Goal: Download file/media

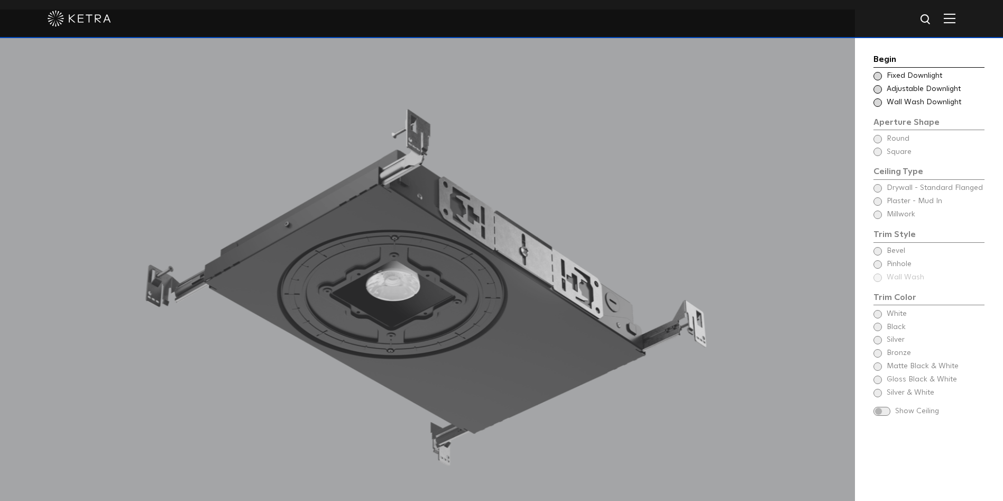
scroll to position [1058, 0]
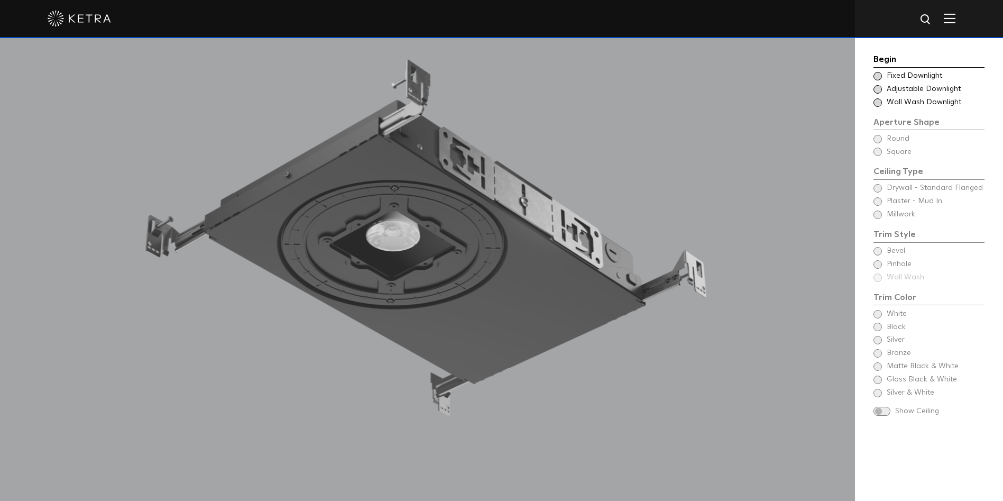
click at [875, 76] on span at bounding box center [878, 76] width 8 height 8
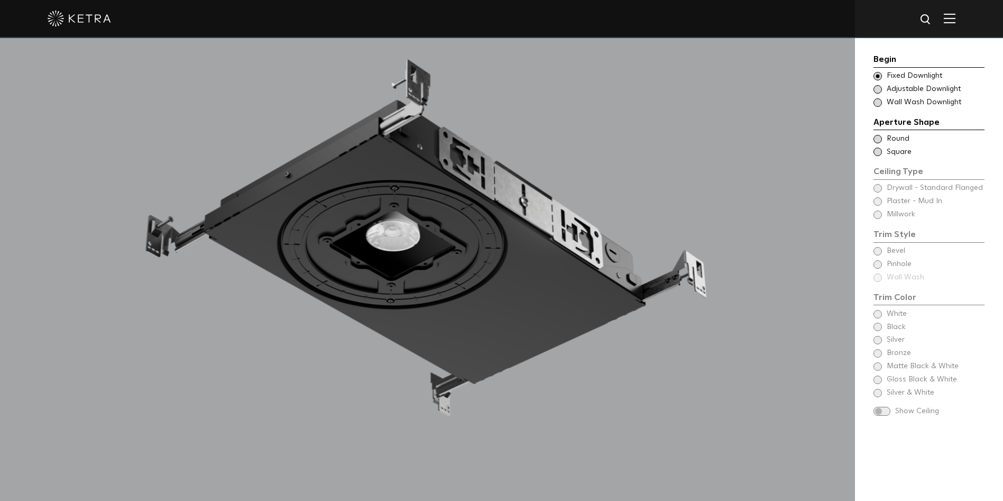
click at [875, 141] on span at bounding box center [878, 139] width 8 height 8
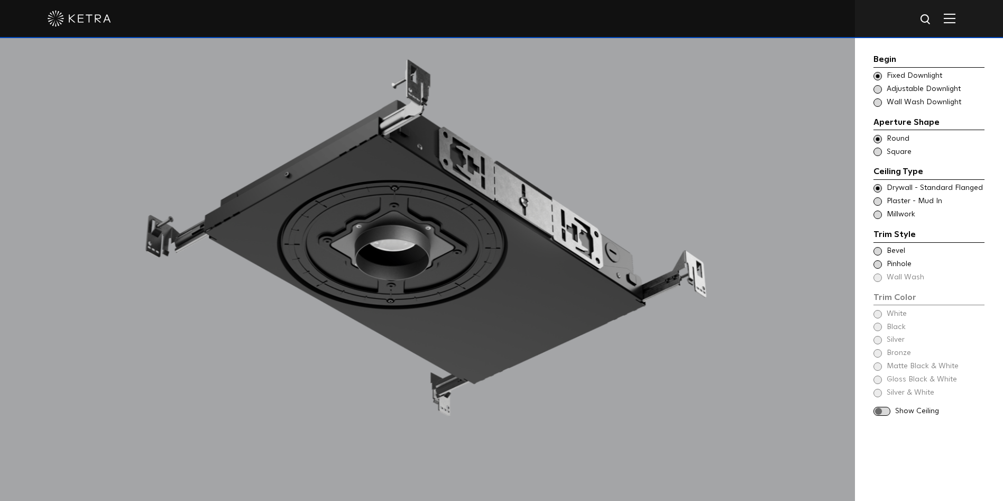
click at [876, 214] on span at bounding box center [878, 214] width 8 height 8
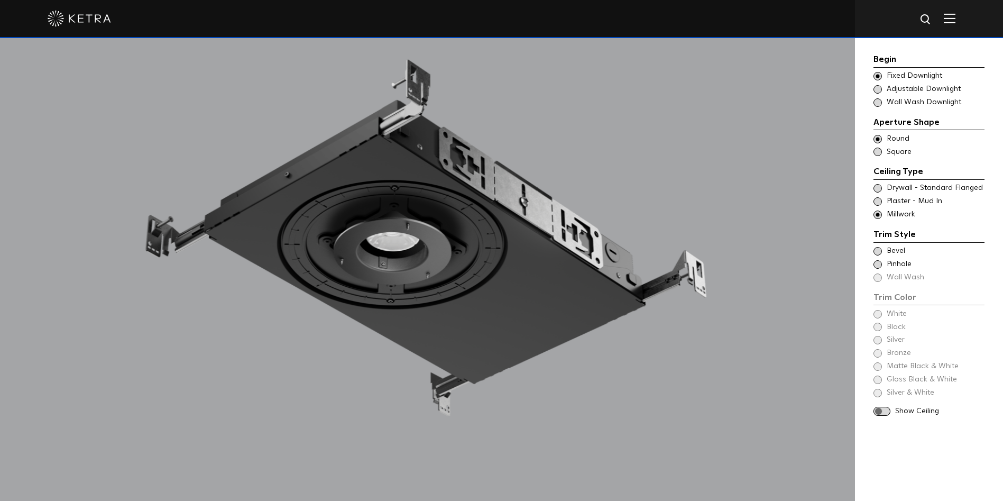
click at [876, 253] on span at bounding box center [878, 251] width 8 height 8
click at [875, 354] on span at bounding box center [878, 353] width 8 height 8
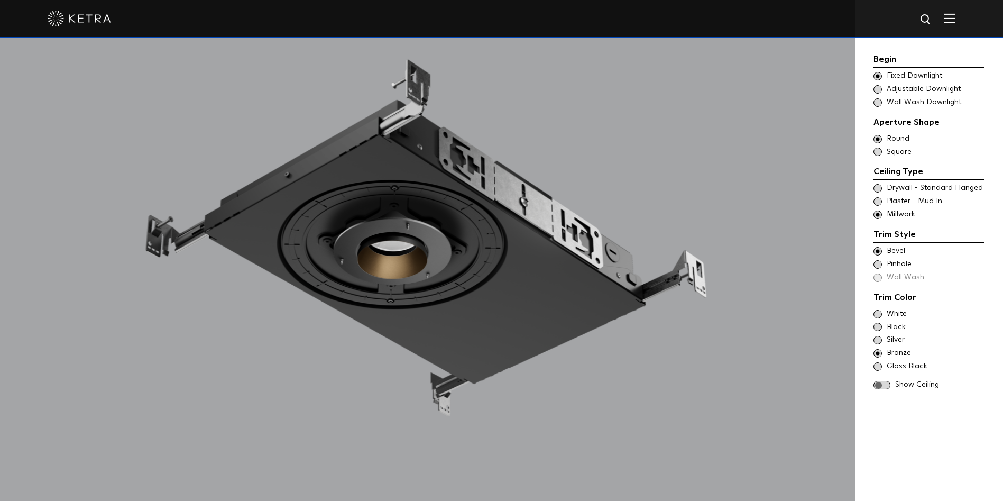
click at [879, 387] on span at bounding box center [882, 385] width 17 height 9
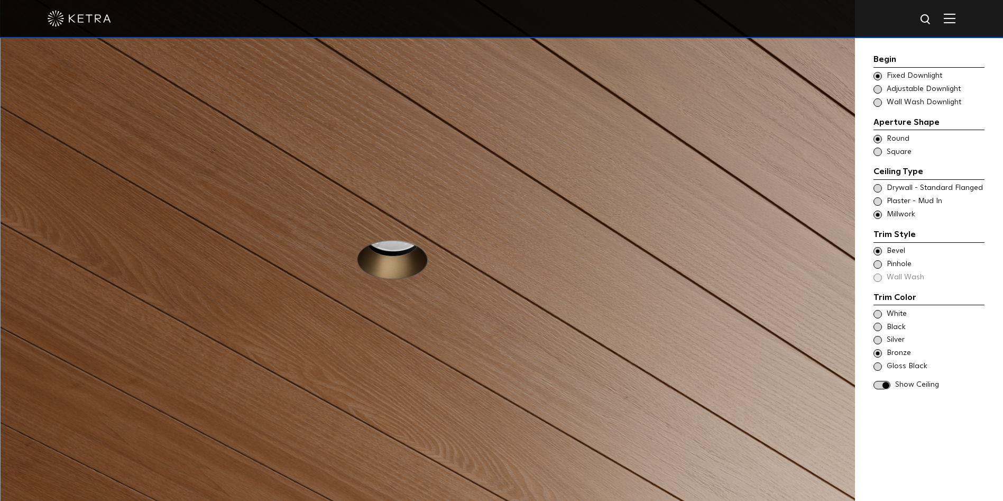
click at [875, 200] on span at bounding box center [878, 201] width 8 height 8
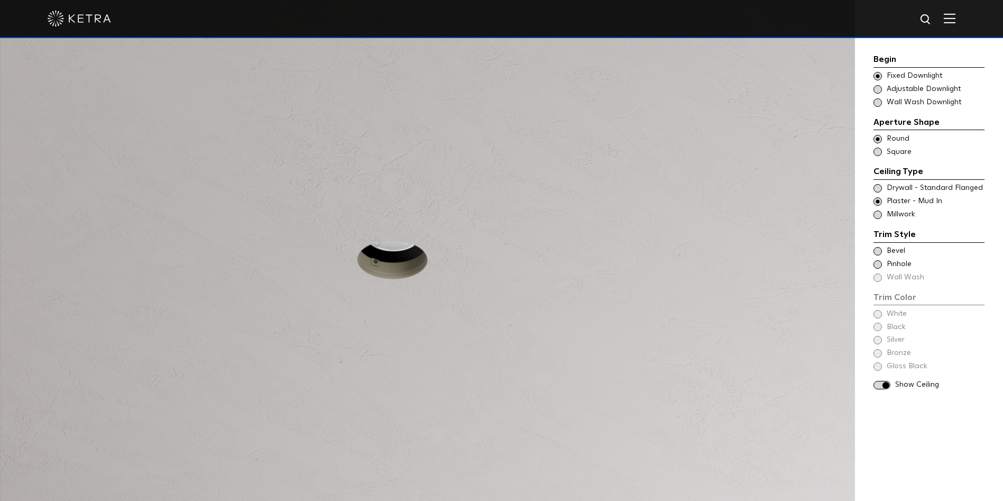
click at [878, 253] on span at bounding box center [878, 251] width 8 height 8
click at [877, 352] on span at bounding box center [878, 353] width 8 height 8
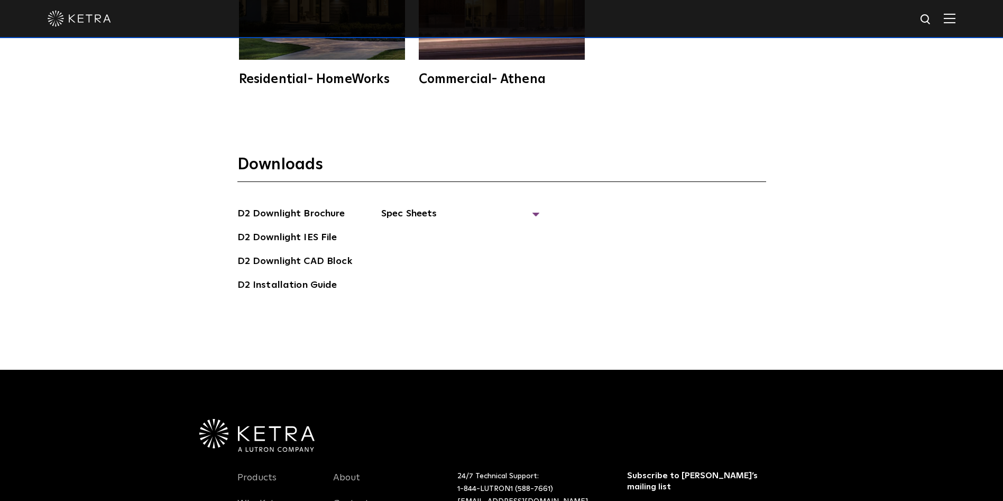
scroll to position [3060, 0]
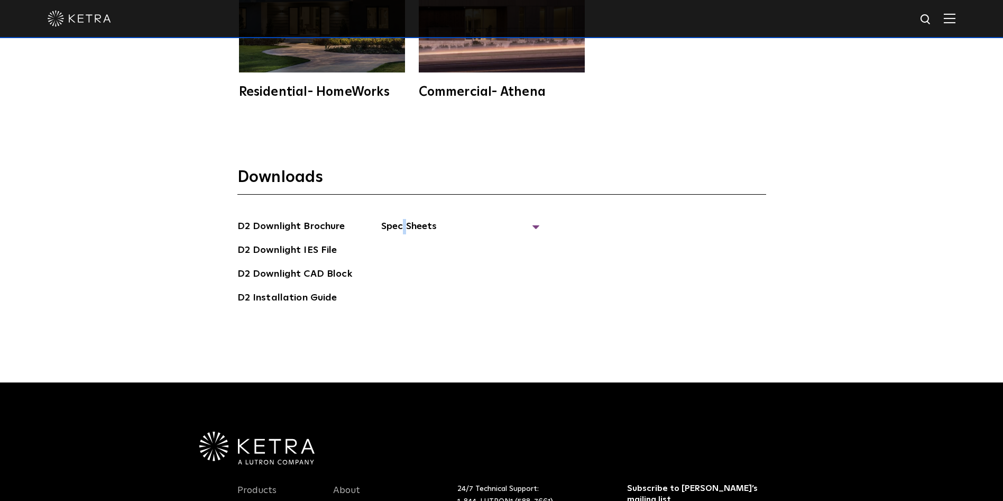
click at [403, 219] on span "Spec Sheets" at bounding box center [460, 230] width 159 height 23
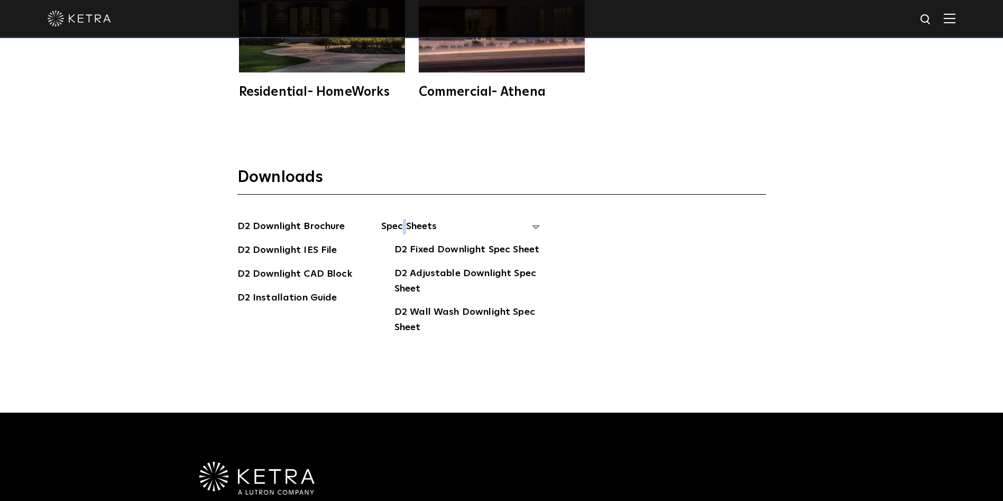
drag, startPoint x: 448, startPoint y: 234, endPoint x: 462, endPoint y: 230, distance: 13.9
click at [450, 242] on link "D2 Fixed Downlight Spec Sheet" at bounding box center [467, 250] width 145 height 17
